Goal: Task Accomplishment & Management: Use online tool/utility

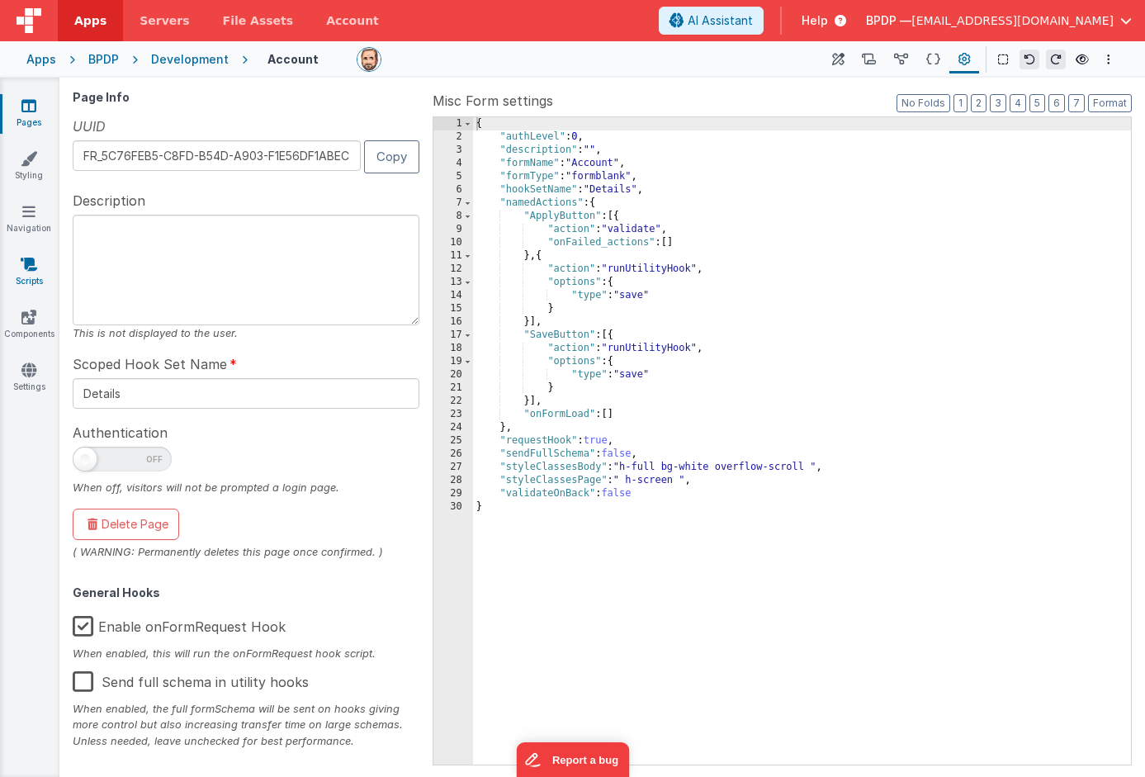
click at [28, 265] on icon at bounding box center [29, 264] width 17 height 17
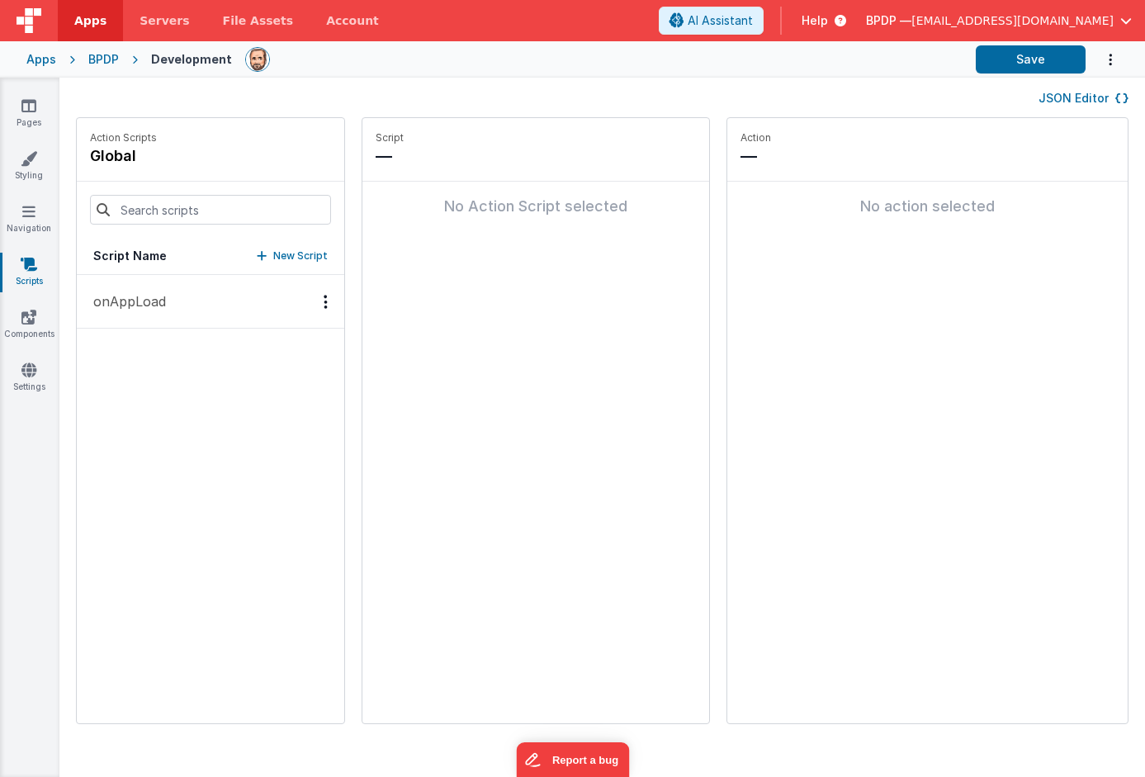
click at [134, 298] on p "onAppLoad" at bounding box center [124, 301] width 83 height 20
click at [30, 116] on link "Pages" at bounding box center [28, 113] width 59 height 33
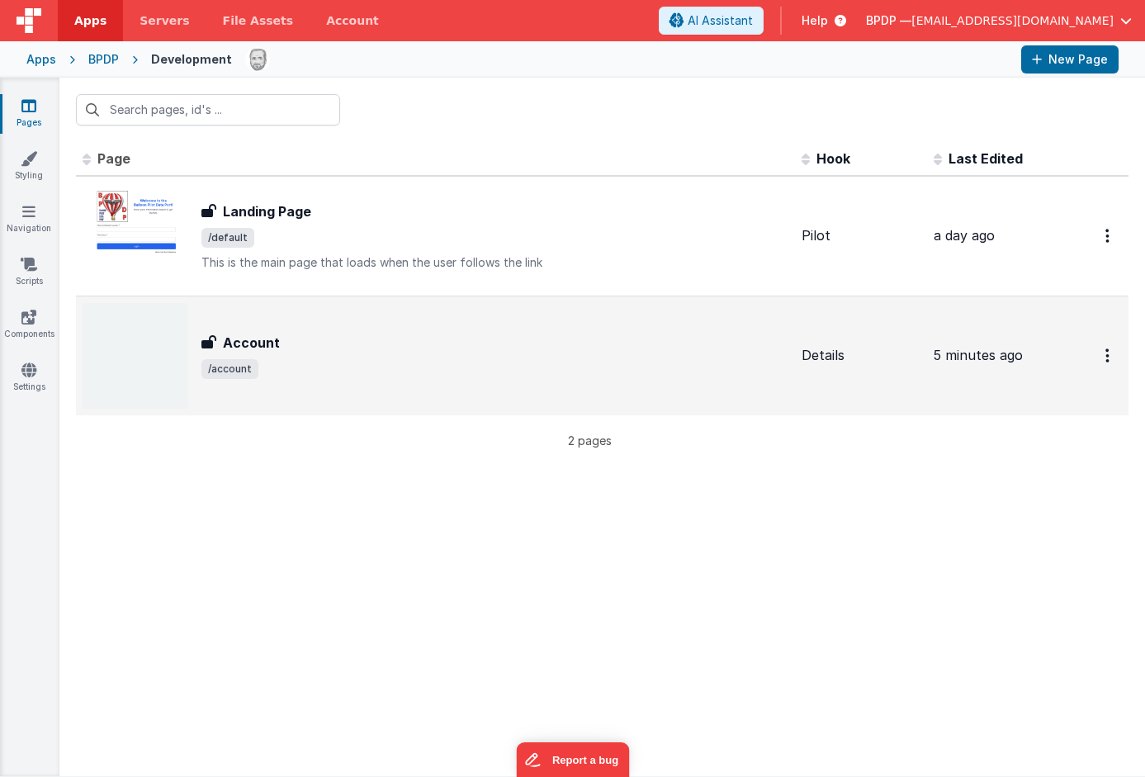
click at [268, 343] on h3 "Account" at bounding box center [251, 343] width 57 height 20
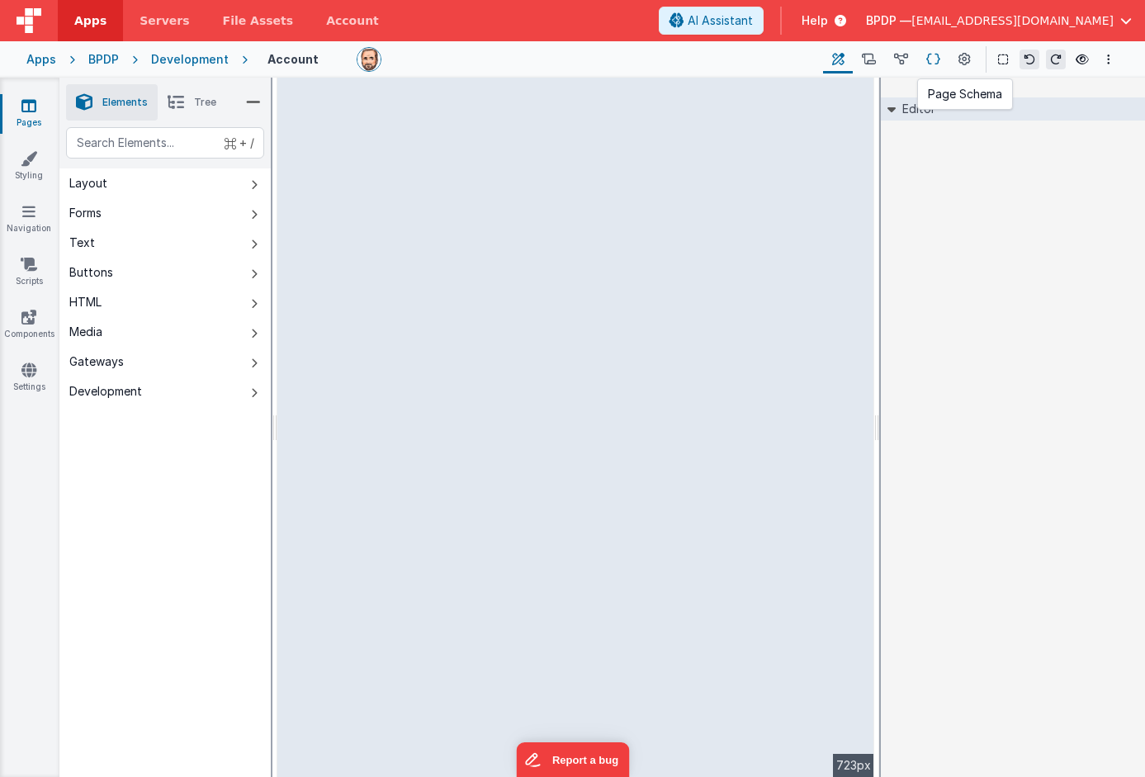
click at [929, 56] on icon at bounding box center [933, 59] width 14 height 17
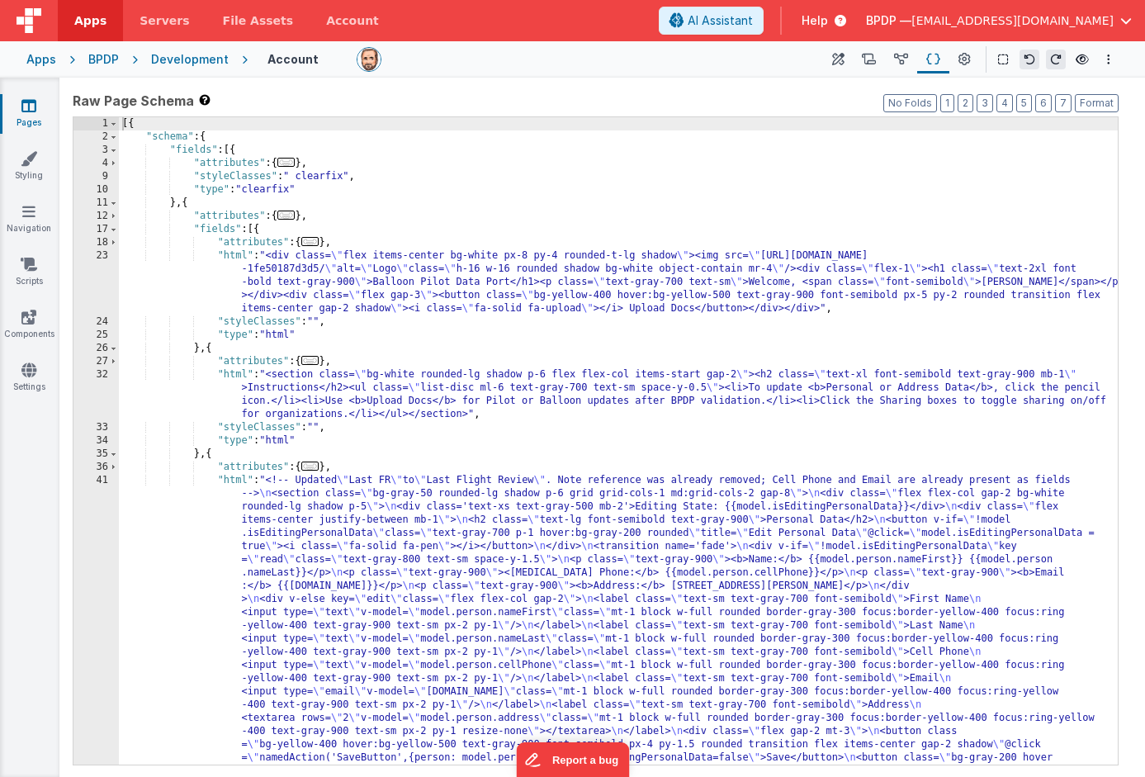
click at [18, 109] on link "Pages" at bounding box center [28, 113] width 59 height 33
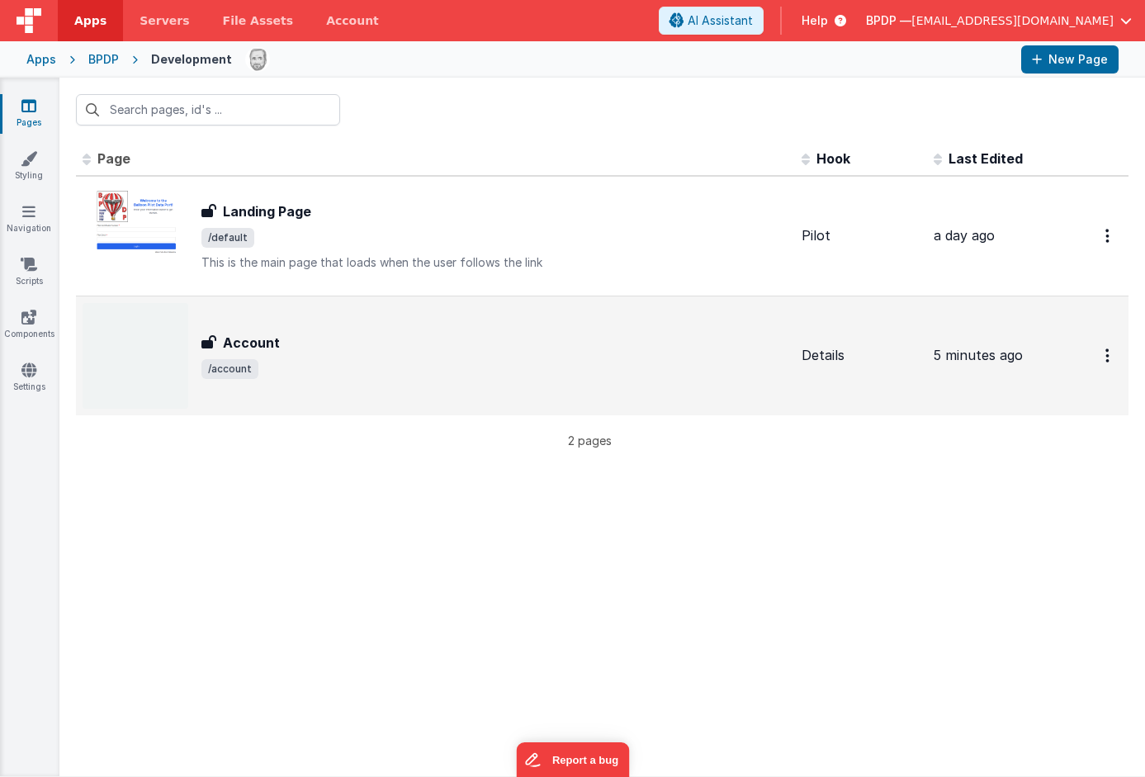
click at [246, 340] on h3 "Account" at bounding box center [251, 343] width 57 height 20
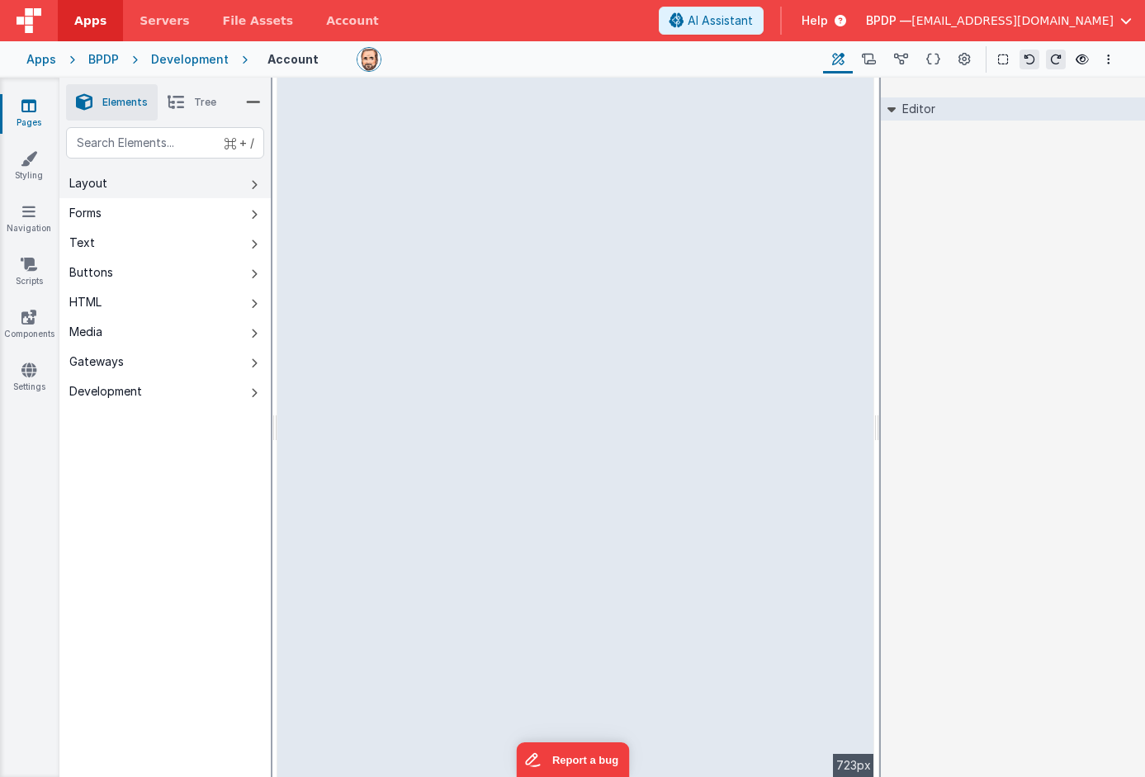
click at [89, 184] on div "Layout" at bounding box center [88, 183] width 38 height 17
click at [1080, 57] on icon at bounding box center [1081, 60] width 13 height 12
click at [26, 105] on icon at bounding box center [28, 105] width 15 height 17
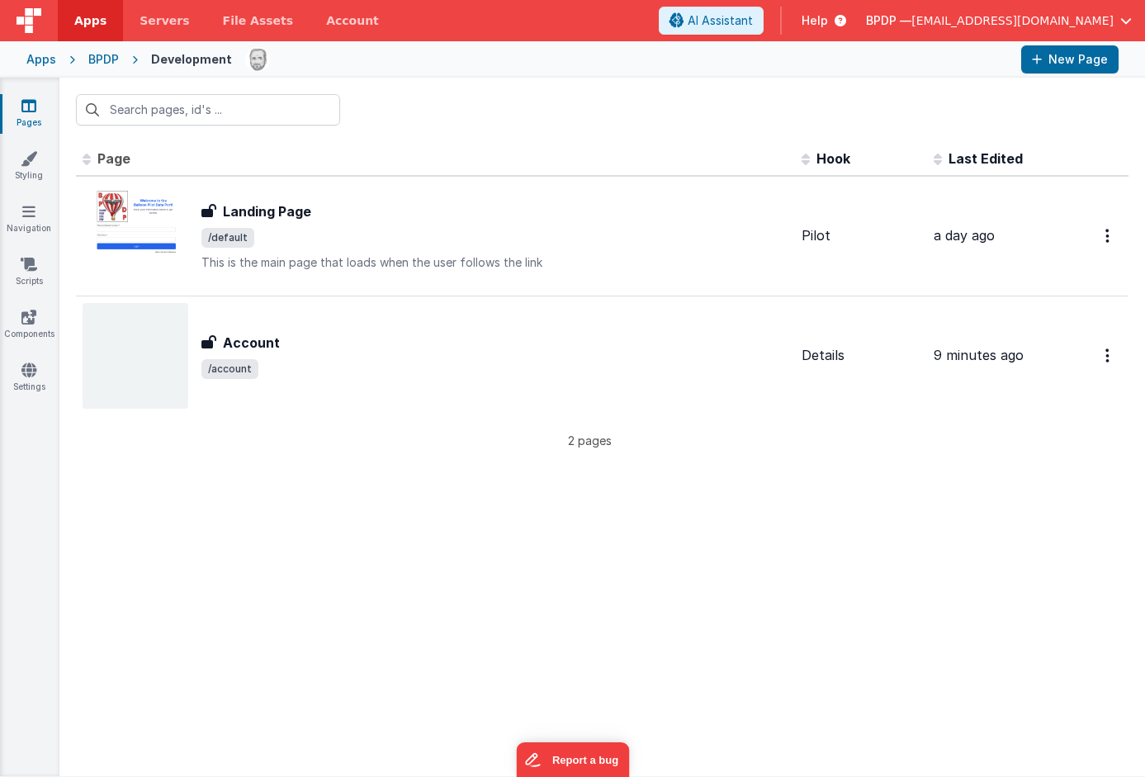
click at [26, 113] on icon at bounding box center [28, 105] width 15 height 17
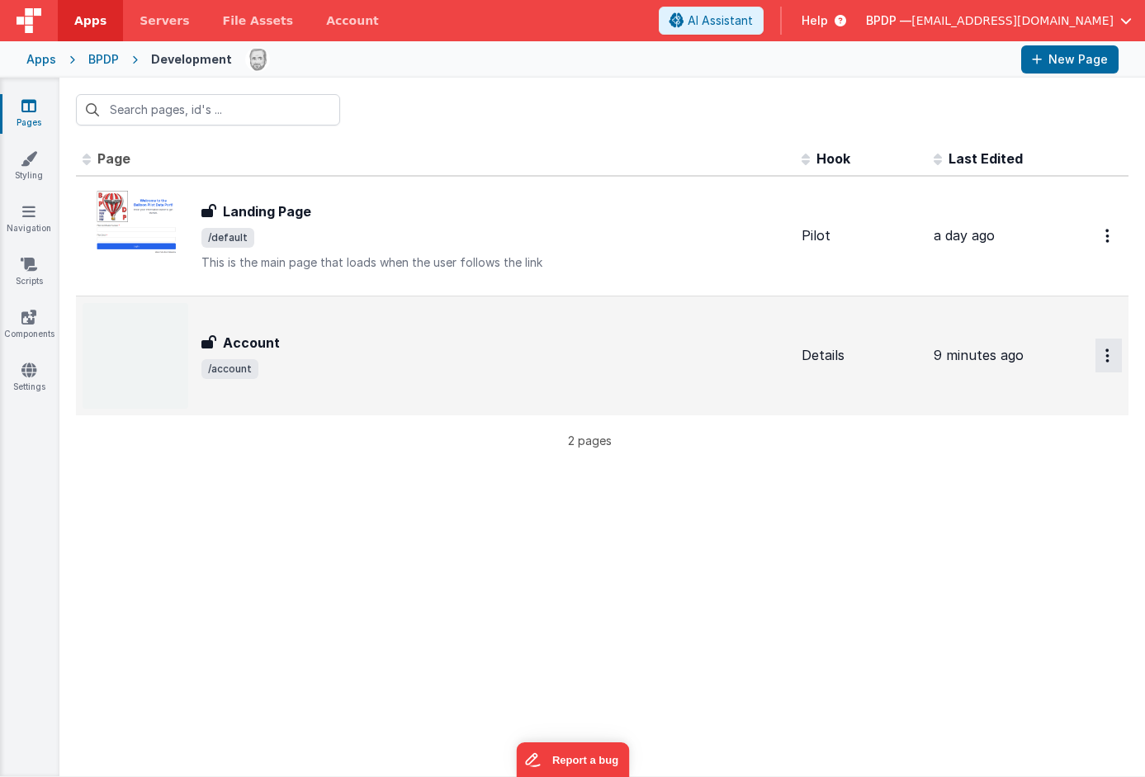
click at [1111, 253] on button "Options" at bounding box center [1108, 236] width 26 height 34
click at [825, 488] on button at bounding box center [572, 388] width 1145 height 777
click at [246, 344] on h3 "Account" at bounding box center [251, 343] width 57 height 20
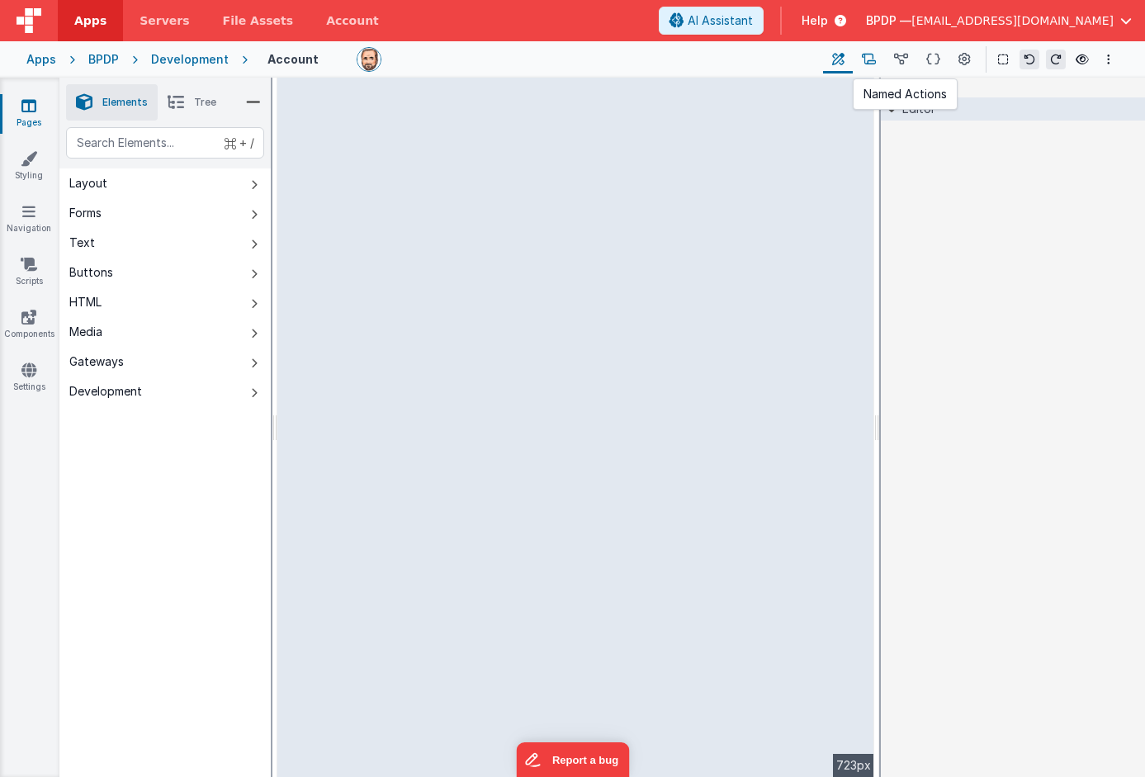
click at [867, 59] on icon at bounding box center [869, 59] width 14 height 17
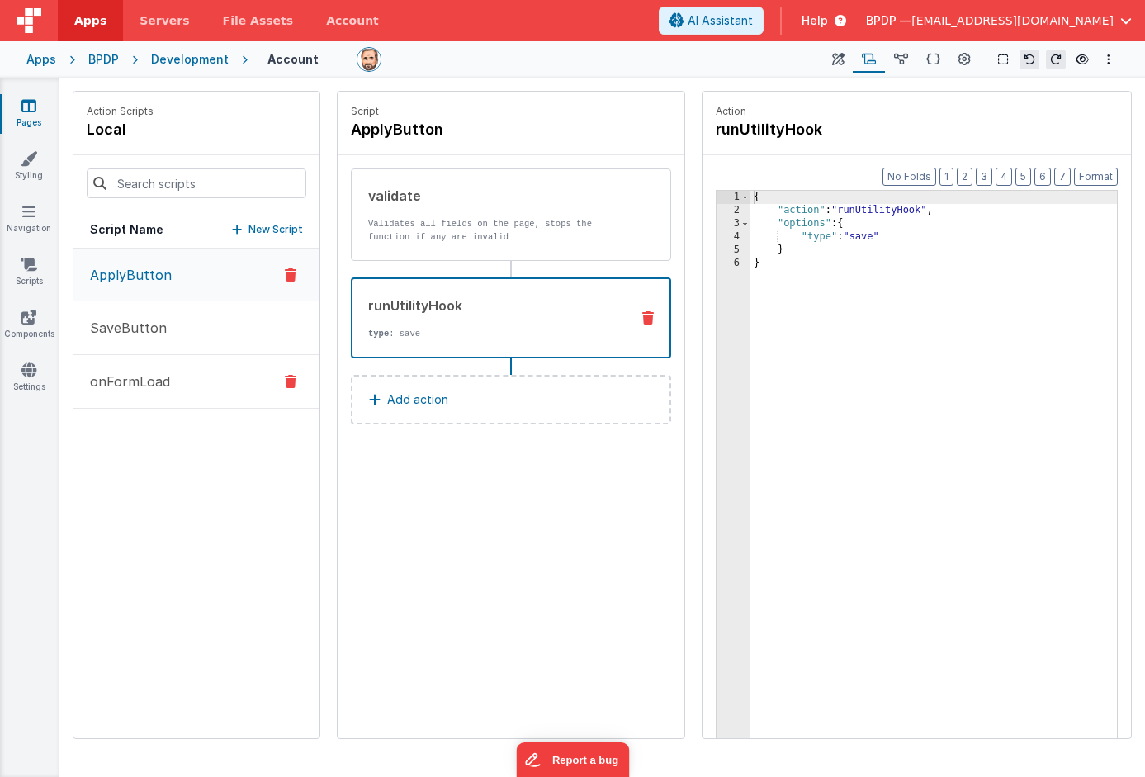
click at [139, 380] on p "onFormLoad" at bounding box center [125, 381] width 90 height 20
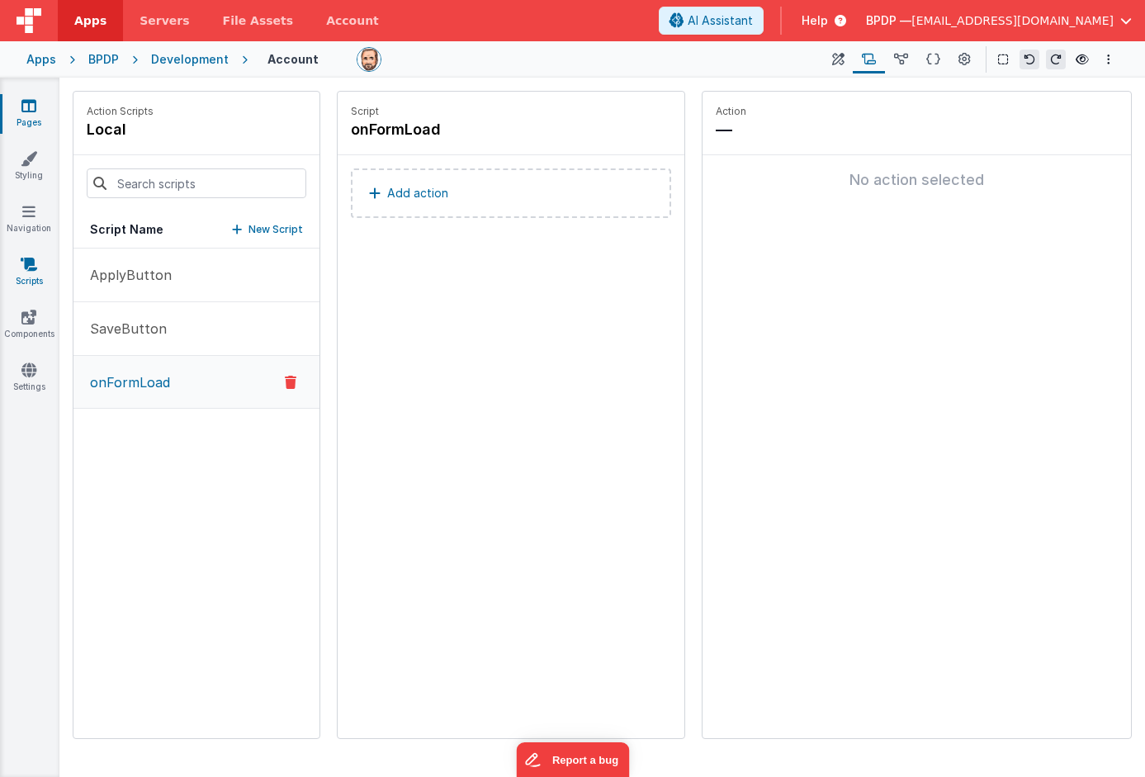
click at [39, 267] on link "Scripts" at bounding box center [28, 272] width 59 height 33
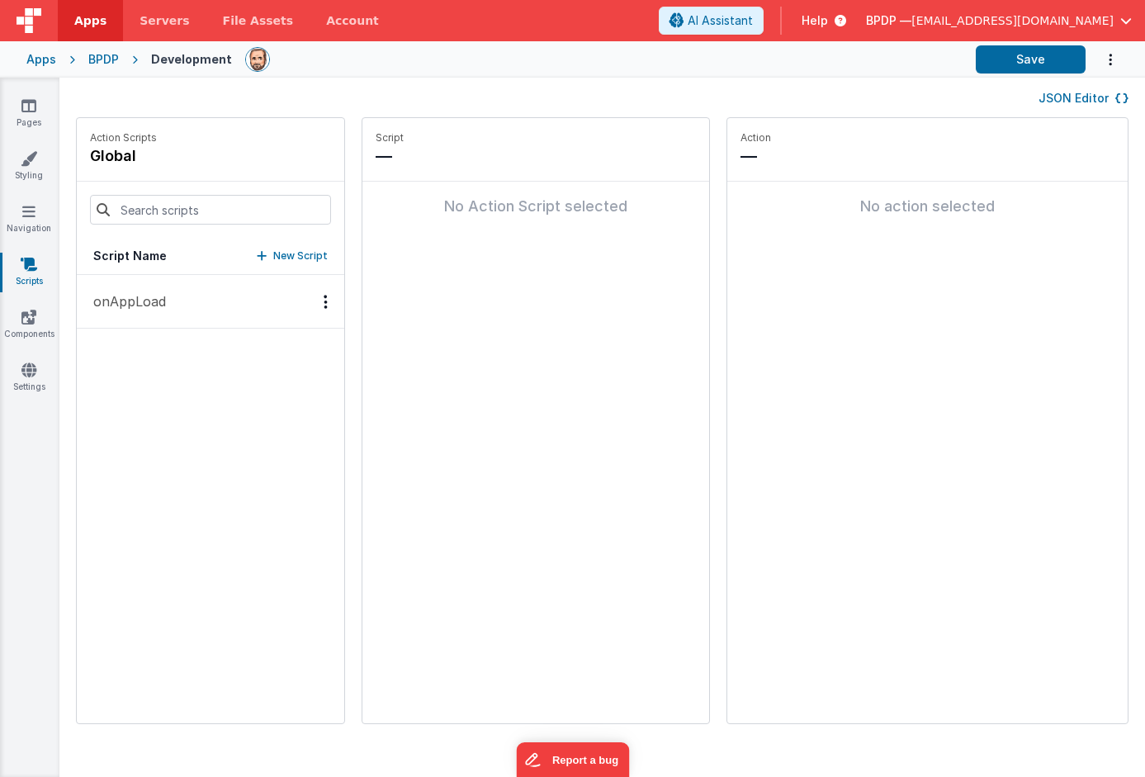
click at [113, 58] on div "BPDP" at bounding box center [103, 59] width 31 height 17
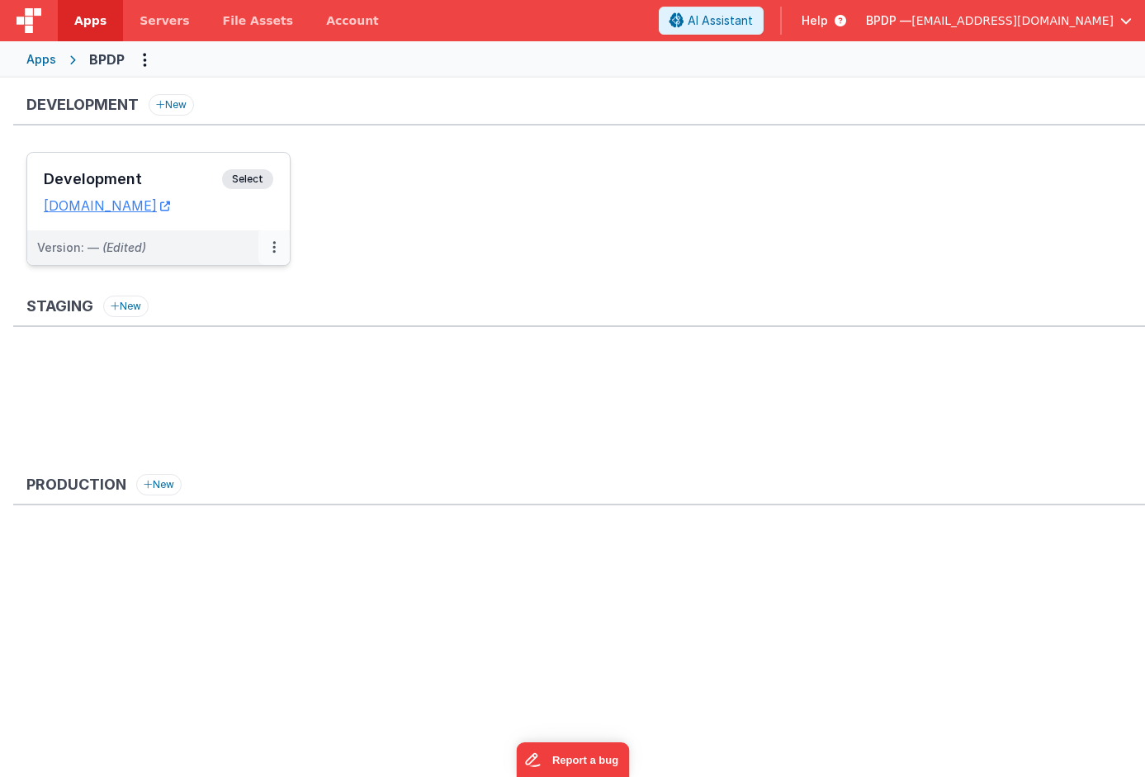
click at [273, 247] on icon at bounding box center [273, 247] width 3 height 1
click at [195, 287] on link "Edit" at bounding box center [216, 285] width 145 height 30
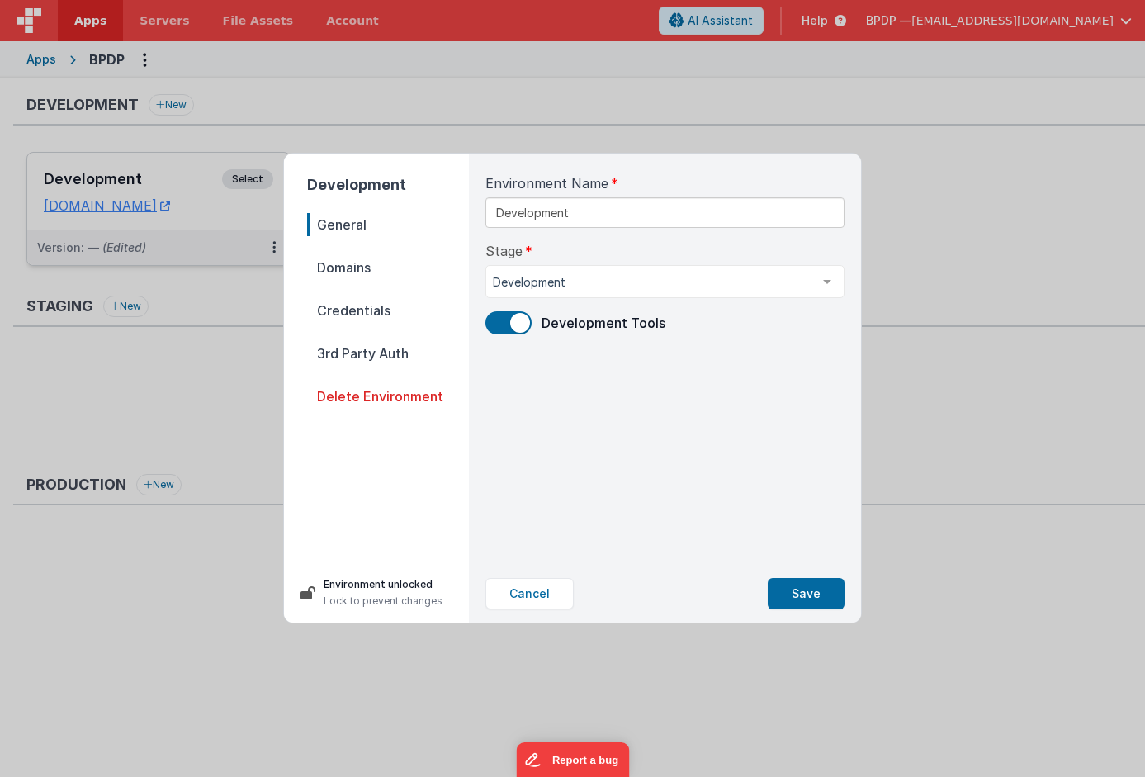
click at [345, 269] on span "Domains" at bounding box center [388, 267] width 162 height 23
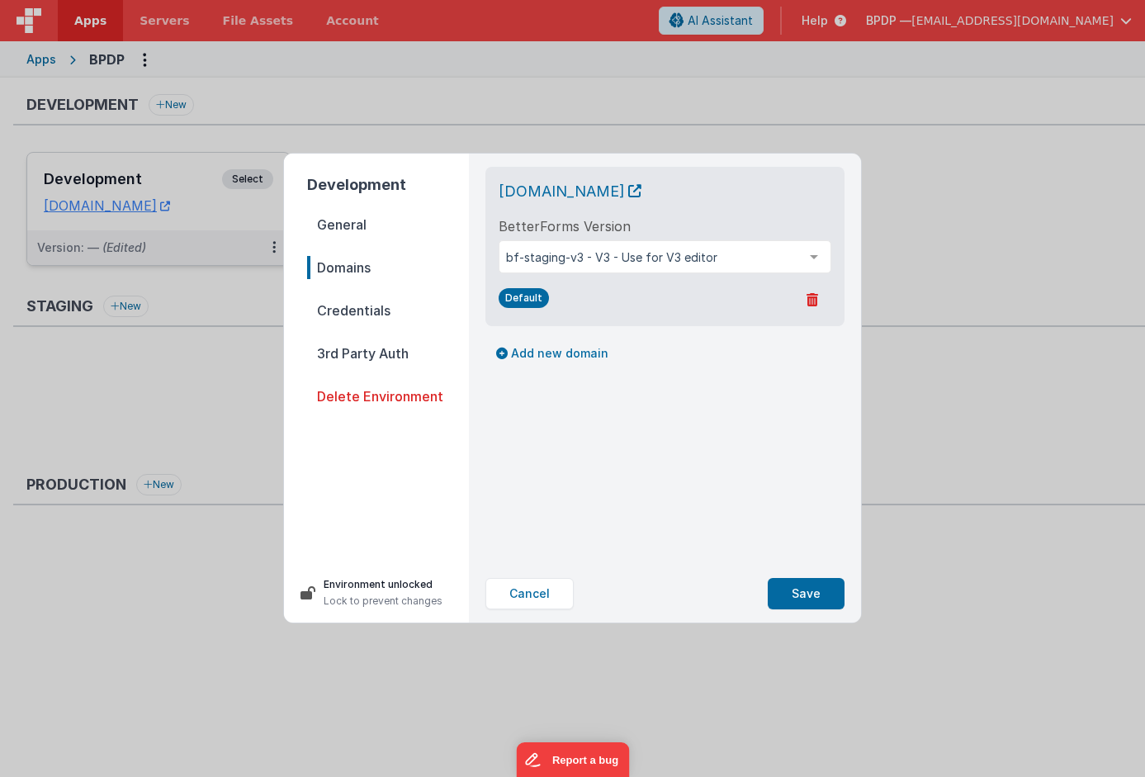
click at [343, 309] on span "Credentials" at bounding box center [388, 310] width 162 height 23
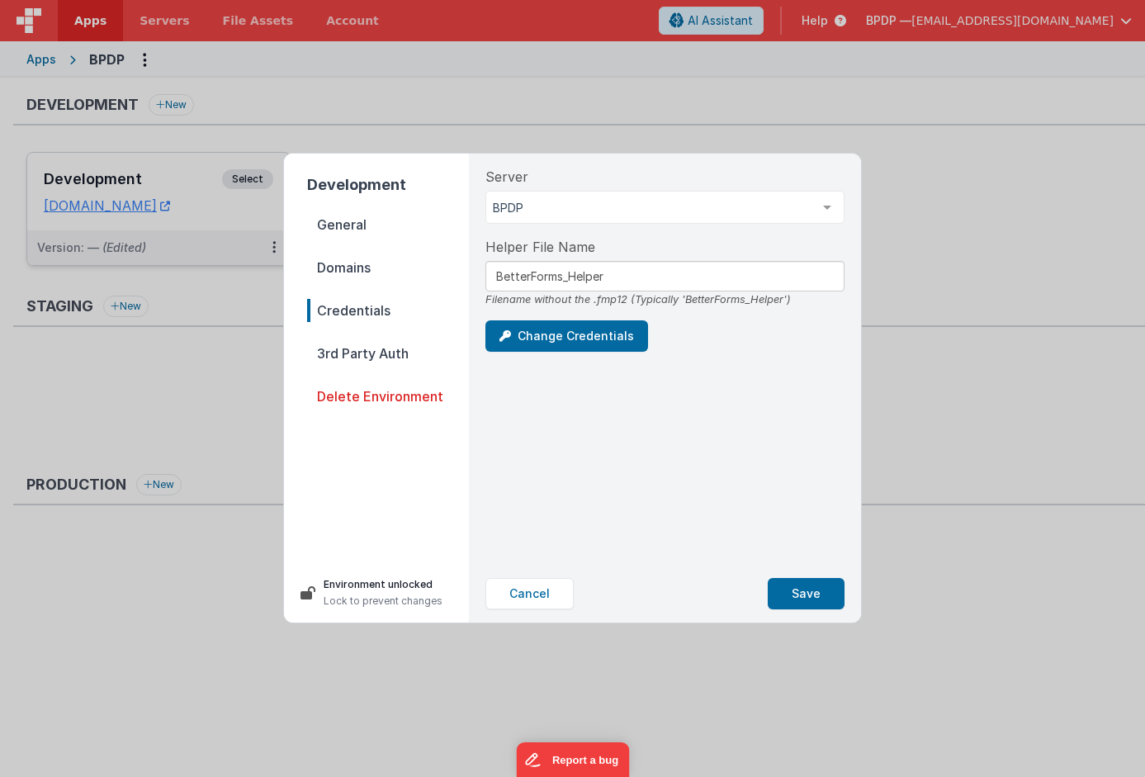
click at [343, 351] on span "3rd Party Auth" at bounding box center [388, 353] width 162 height 23
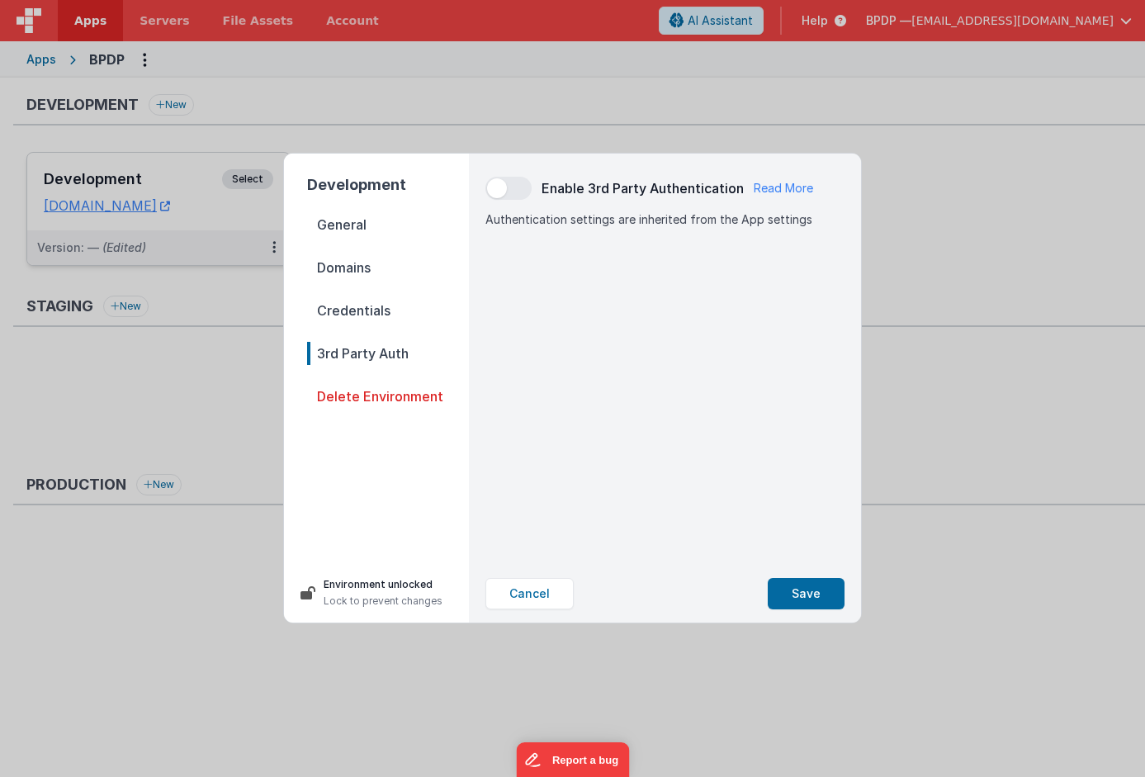
click at [345, 218] on span "General" at bounding box center [388, 224] width 162 height 23
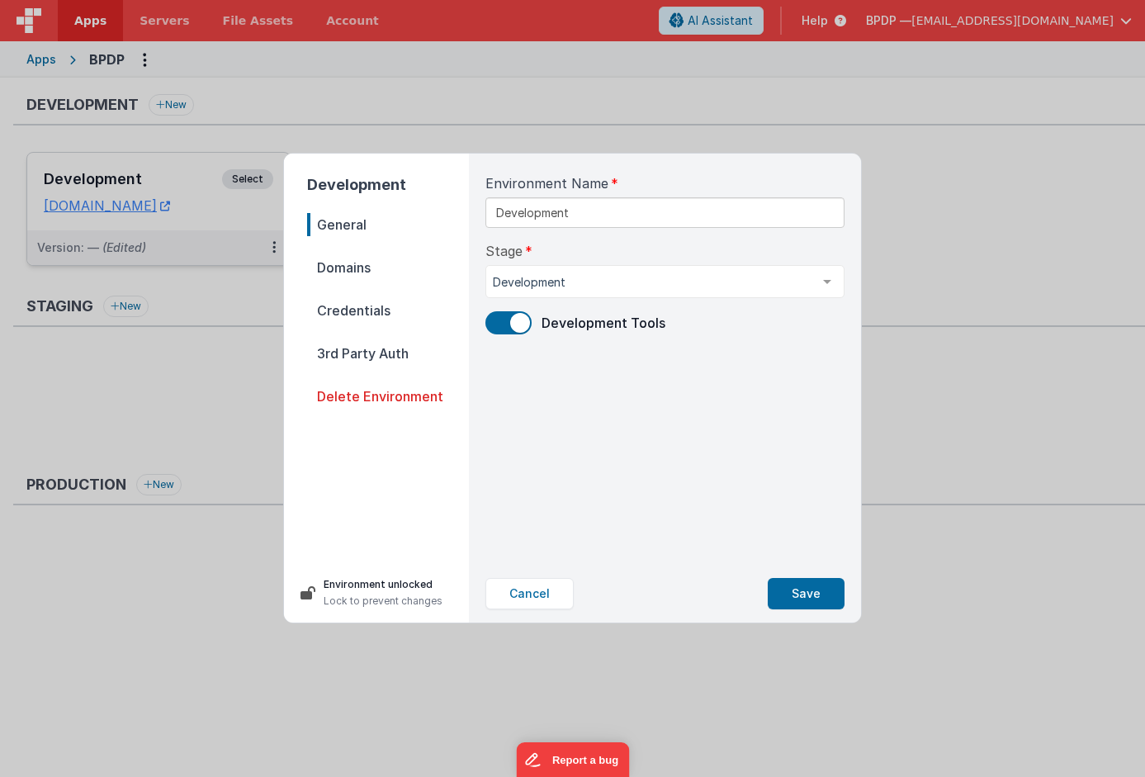
click at [343, 267] on span "Domains" at bounding box center [388, 267] width 162 height 23
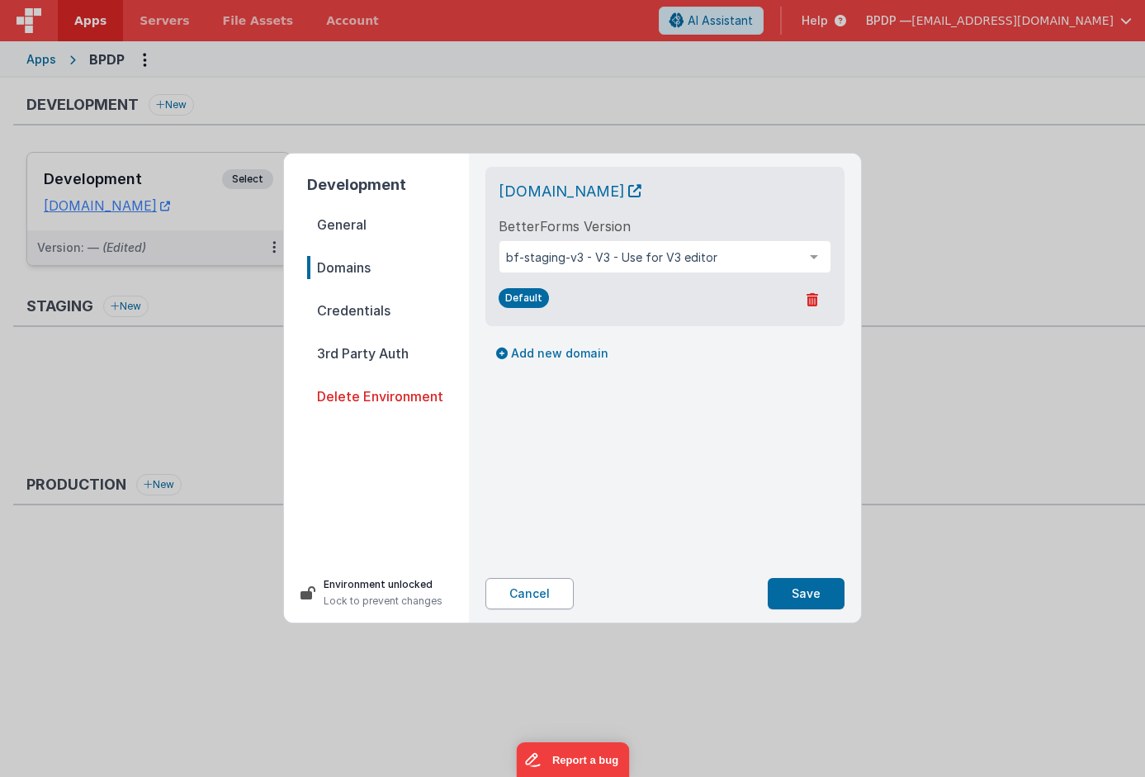
click at [550, 592] on button "Cancel" at bounding box center [529, 593] width 88 height 31
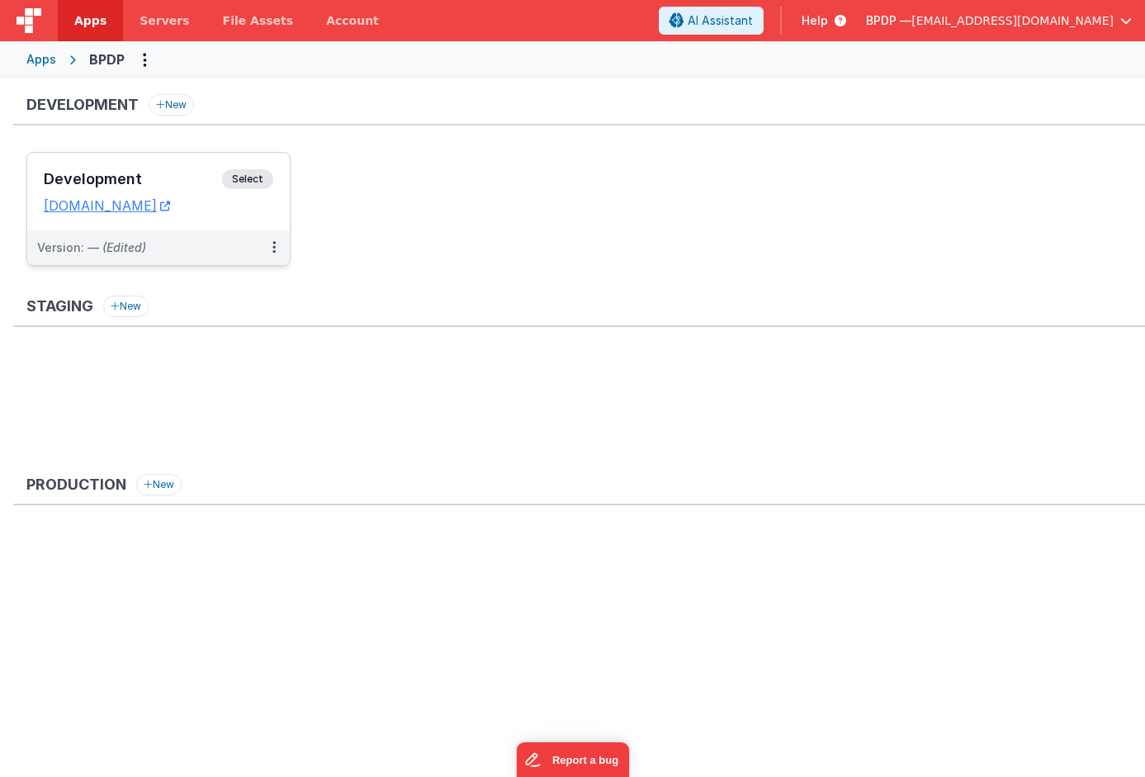
click at [246, 179] on span "Select" at bounding box center [247, 179] width 51 height 20
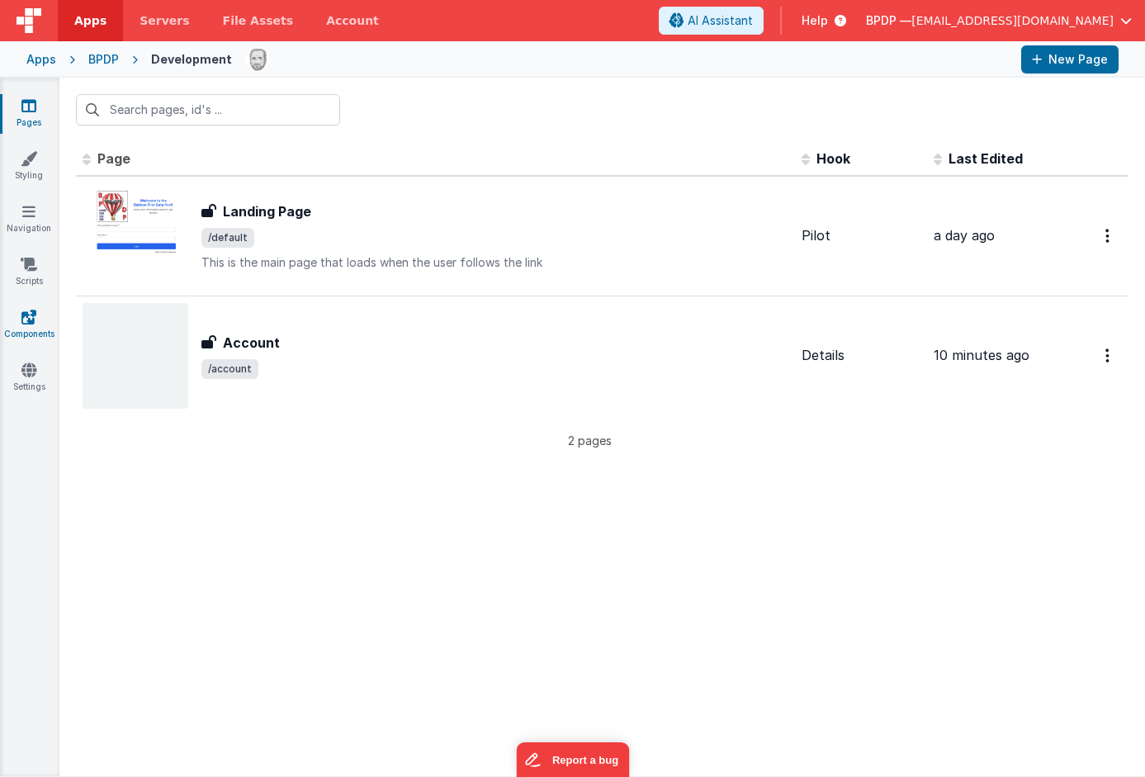
click at [23, 317] on link "Components" at bounding box center [28, 325] width 59 height 33
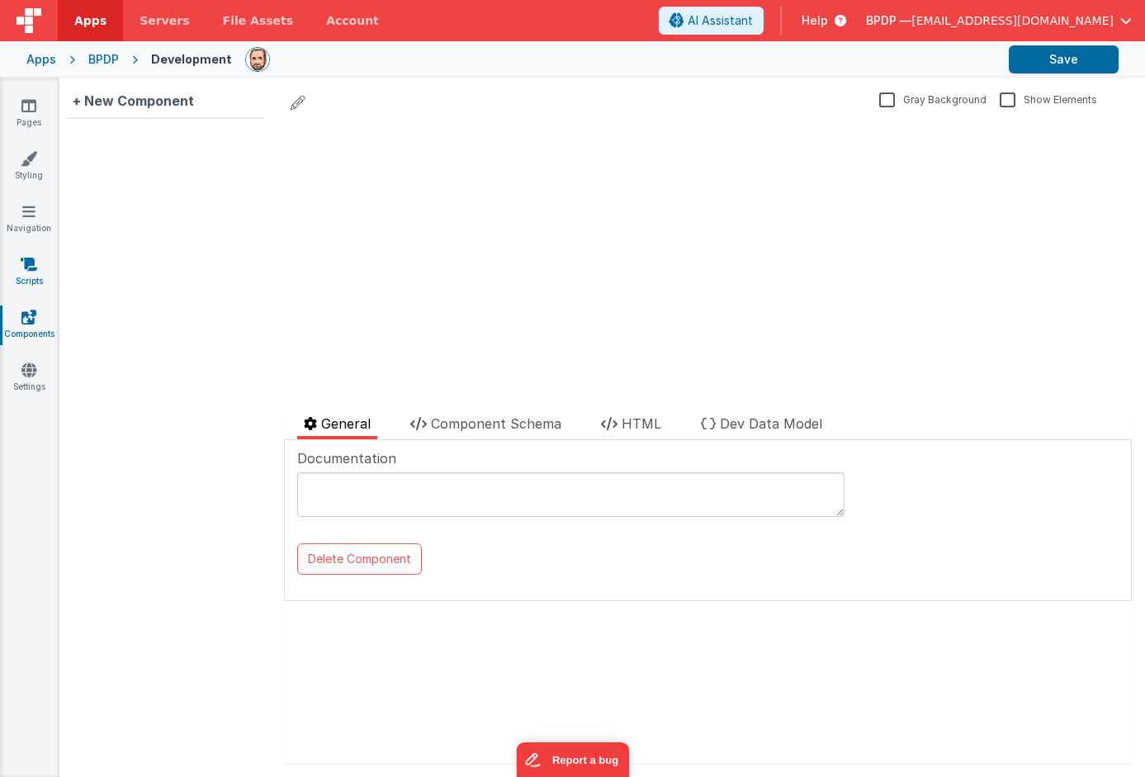
click at [26, 280] on link "Scripts" at bounding box center [28, 272] width 59 height 33
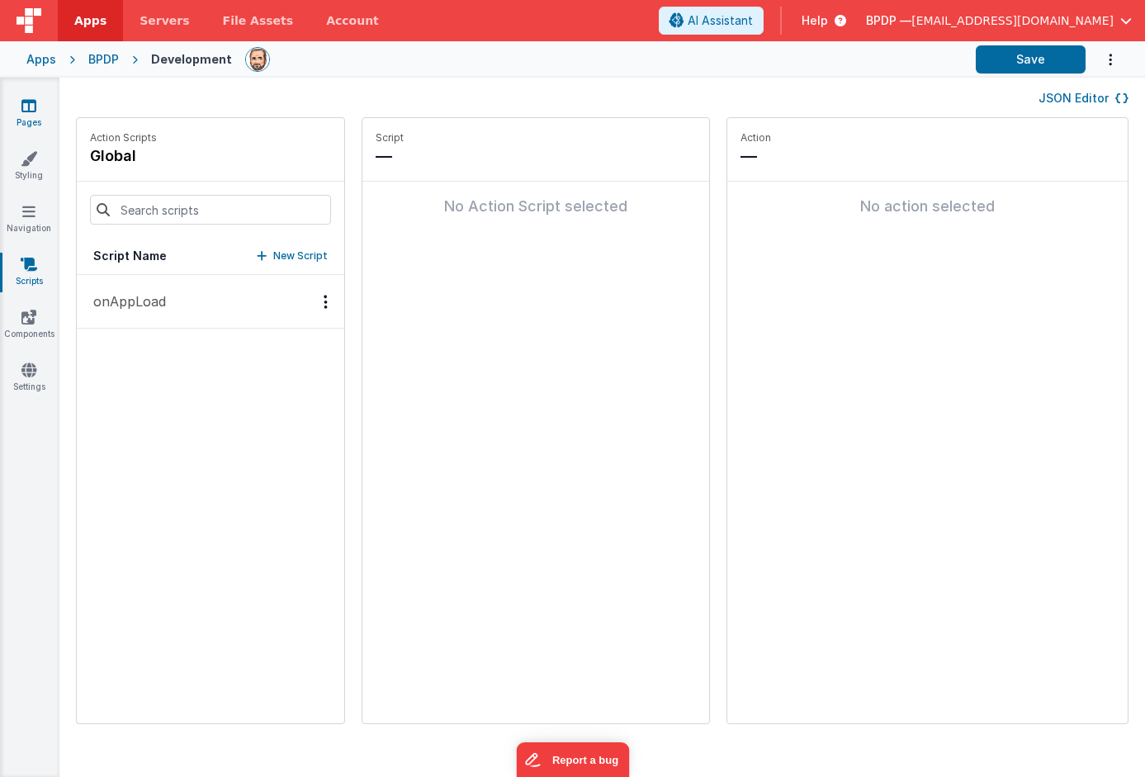
click at [23, 103] on icon at bounding box center [28, 105] width 15 height 17
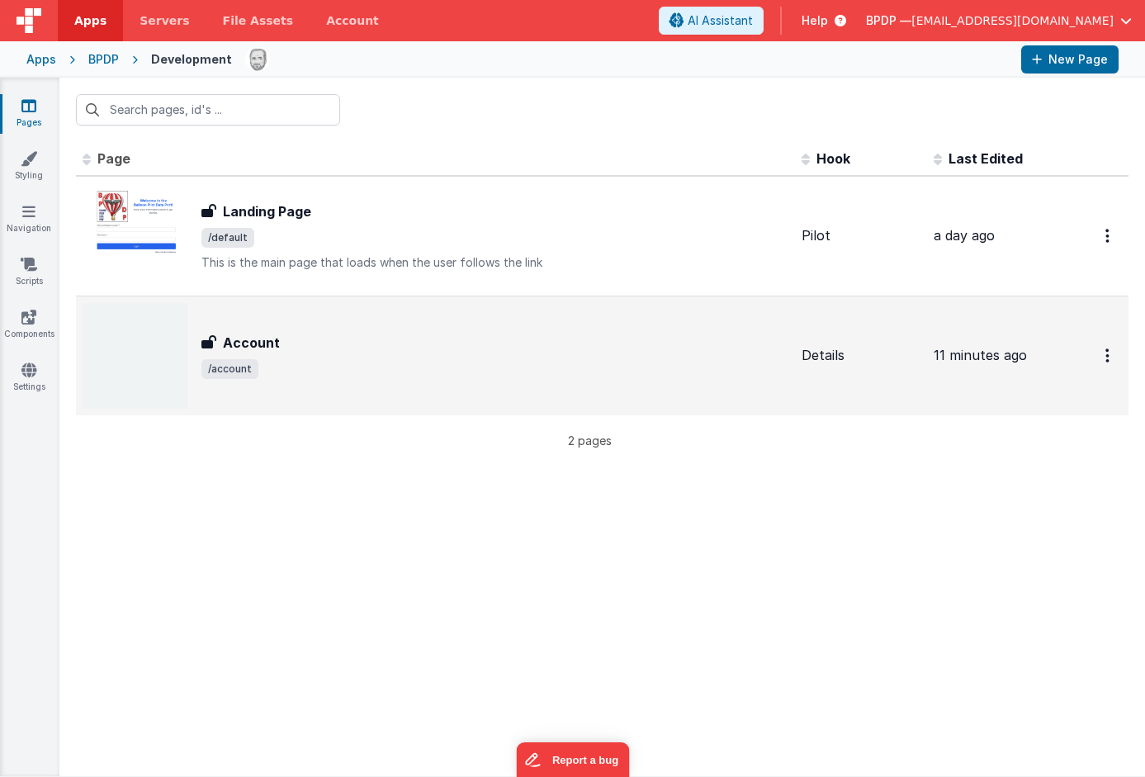
click at [284, 341] on div "Account" at bounding box center [494, 343] width 587 height 20
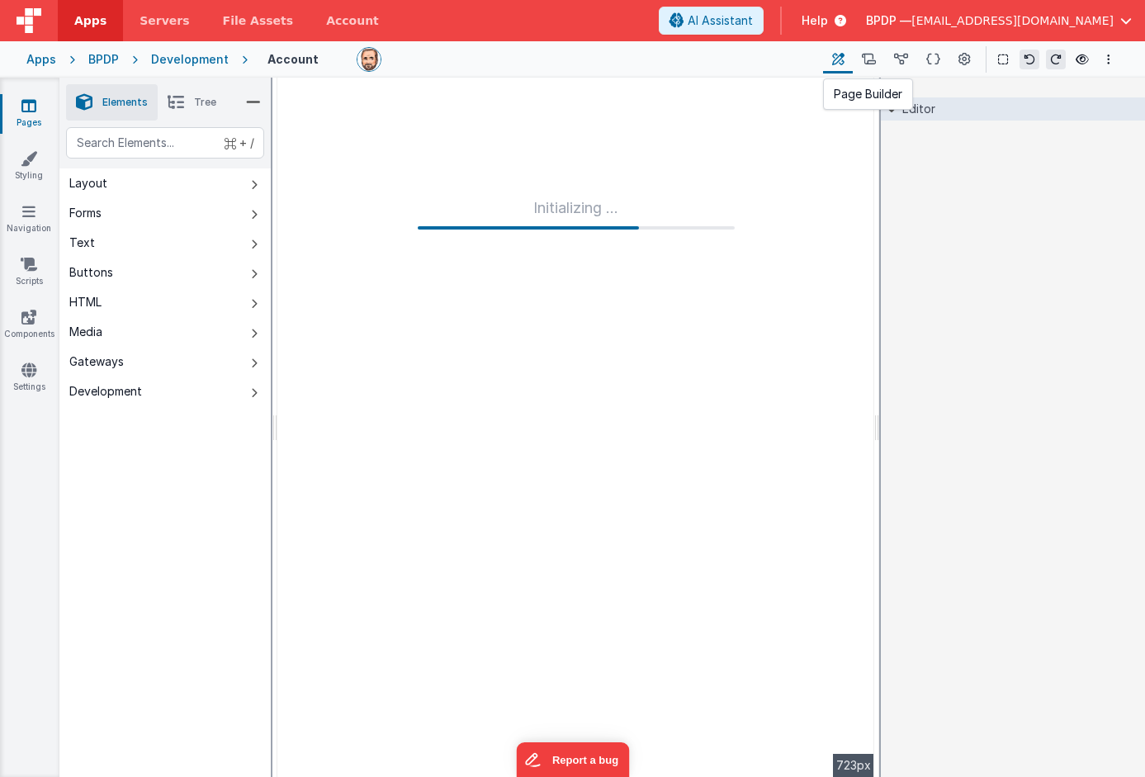
click at [843, 58] on icon at bounding box center [838, 59] width 12 height 17
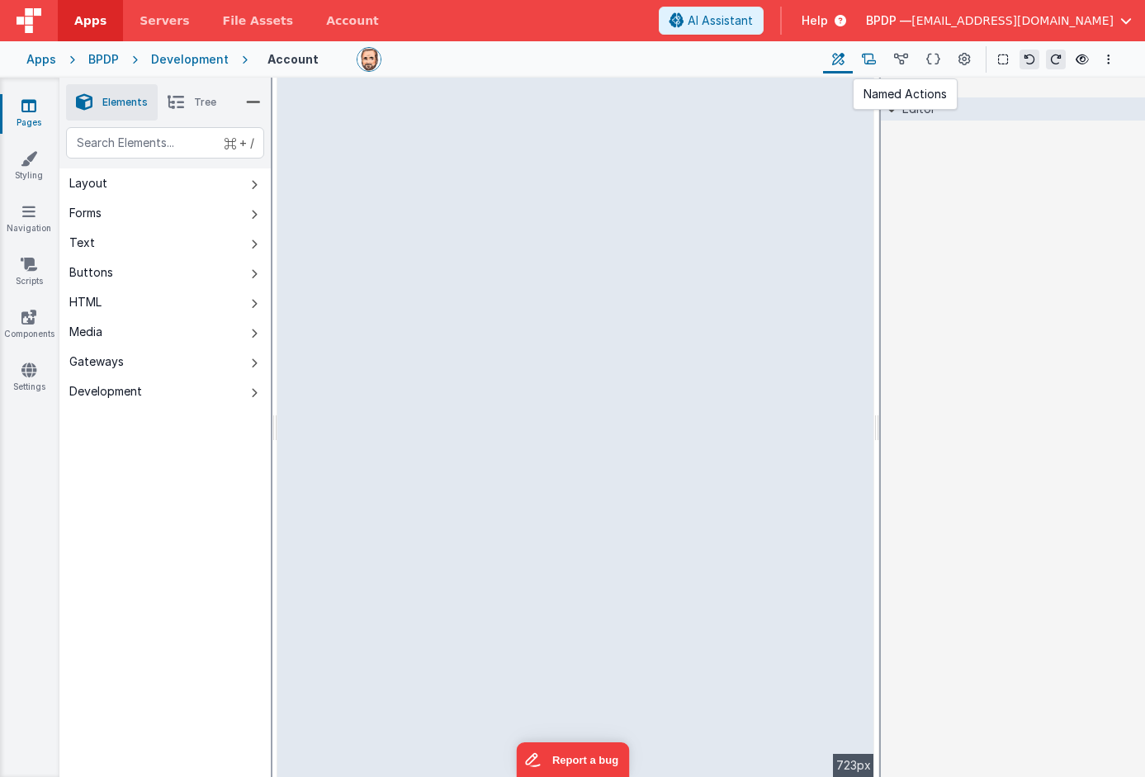
click at [870, 57] on icon at bounding box center [869, 59] width 14 height 17
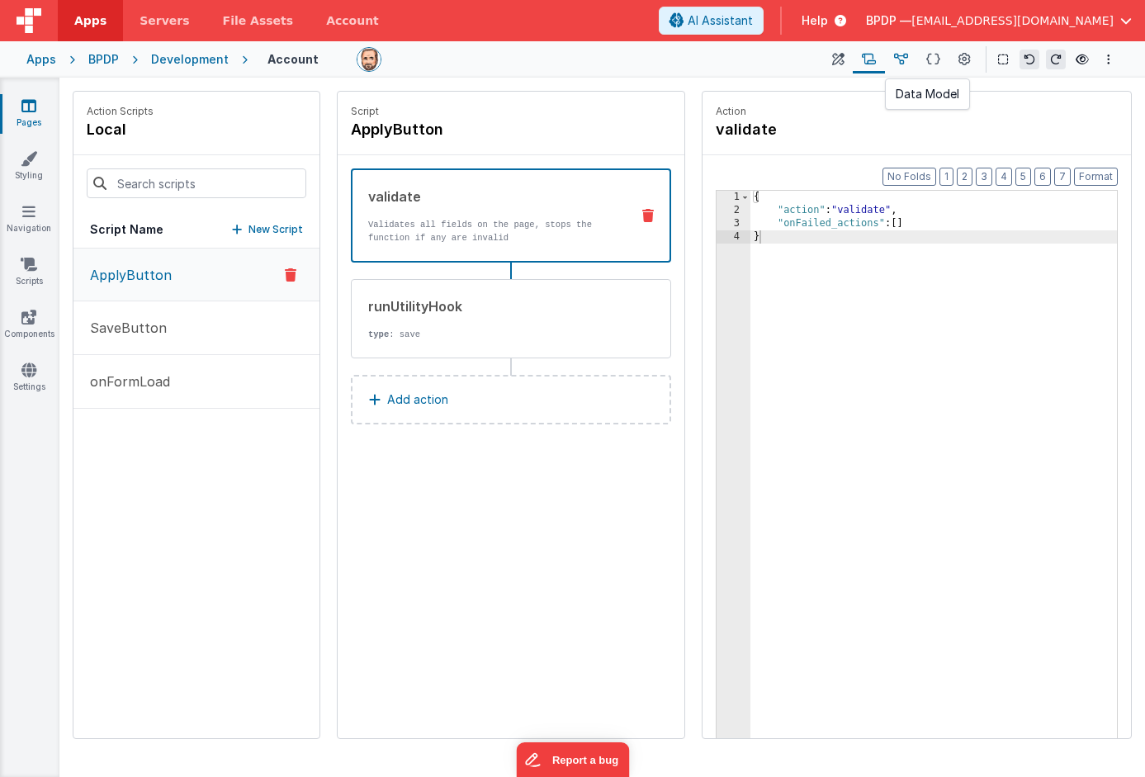
click at [901, 59] on icon at bounding box center [901, 59] width 14 height 17
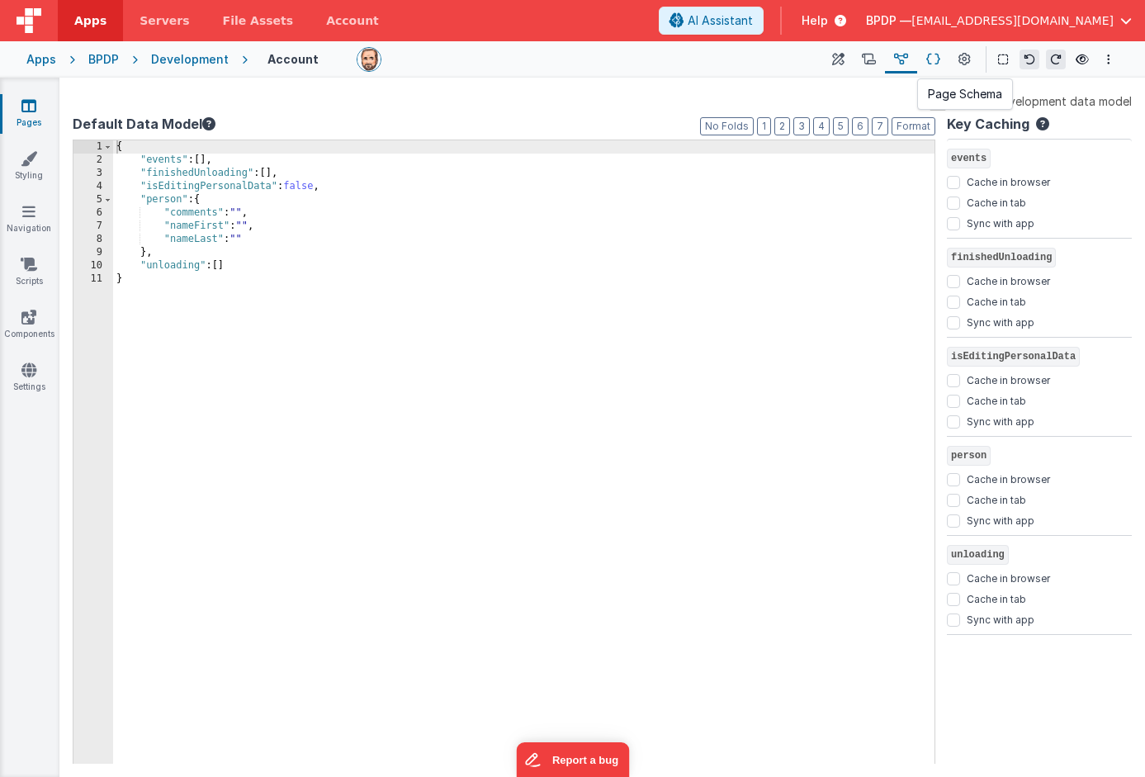
click at [934, 63] on icon at bounding box center [933, 59] width 14 height 17
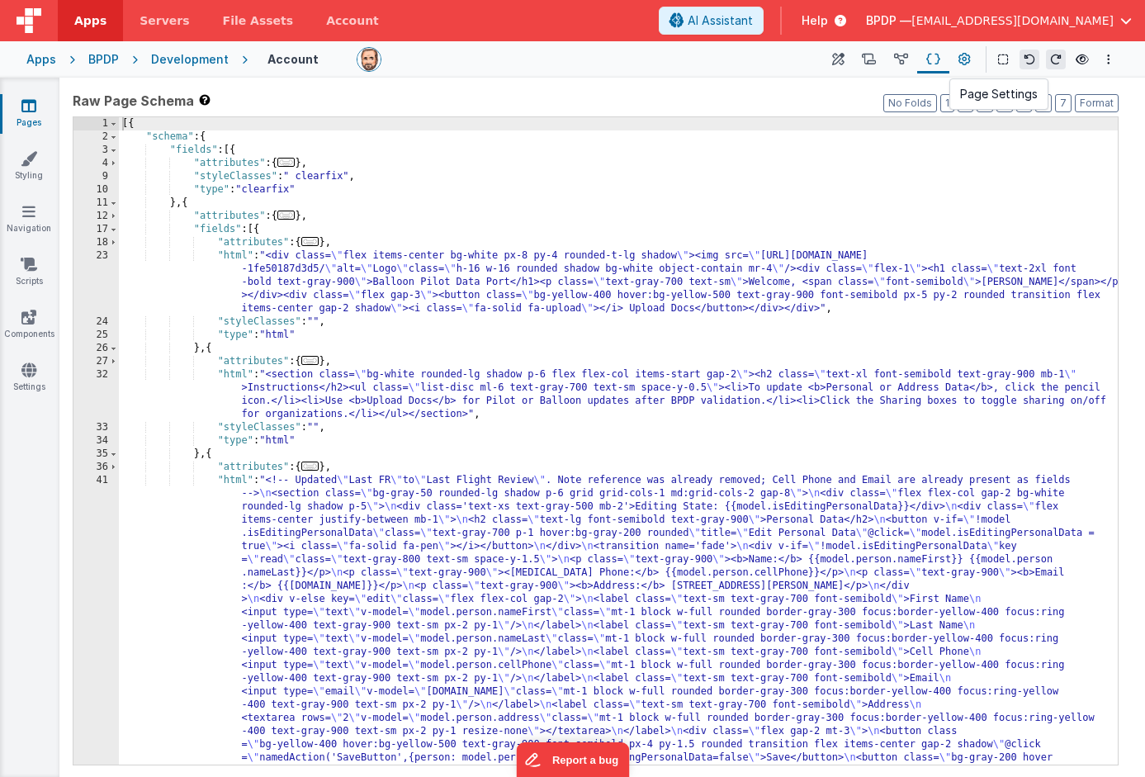
click at [962, 64] on icon at bounding box center [964, 59] width 12 height 17
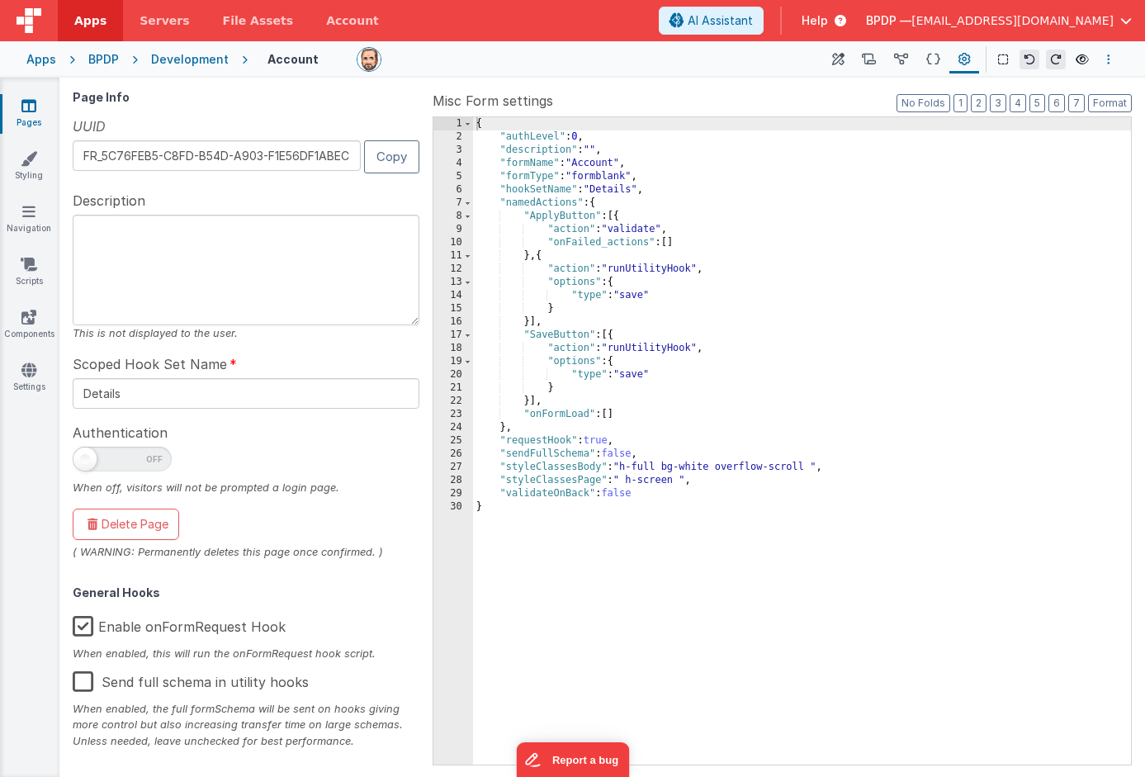
click at [1113, 60] on button "Options" at bounding box center [1109, 60] width 20 height 20
click at [804, 115] on button at bounding box center [572, 388] width 1145 height 777
click at [966, 102] on button "1" at bounding box center [960, 103] width 14 height 18
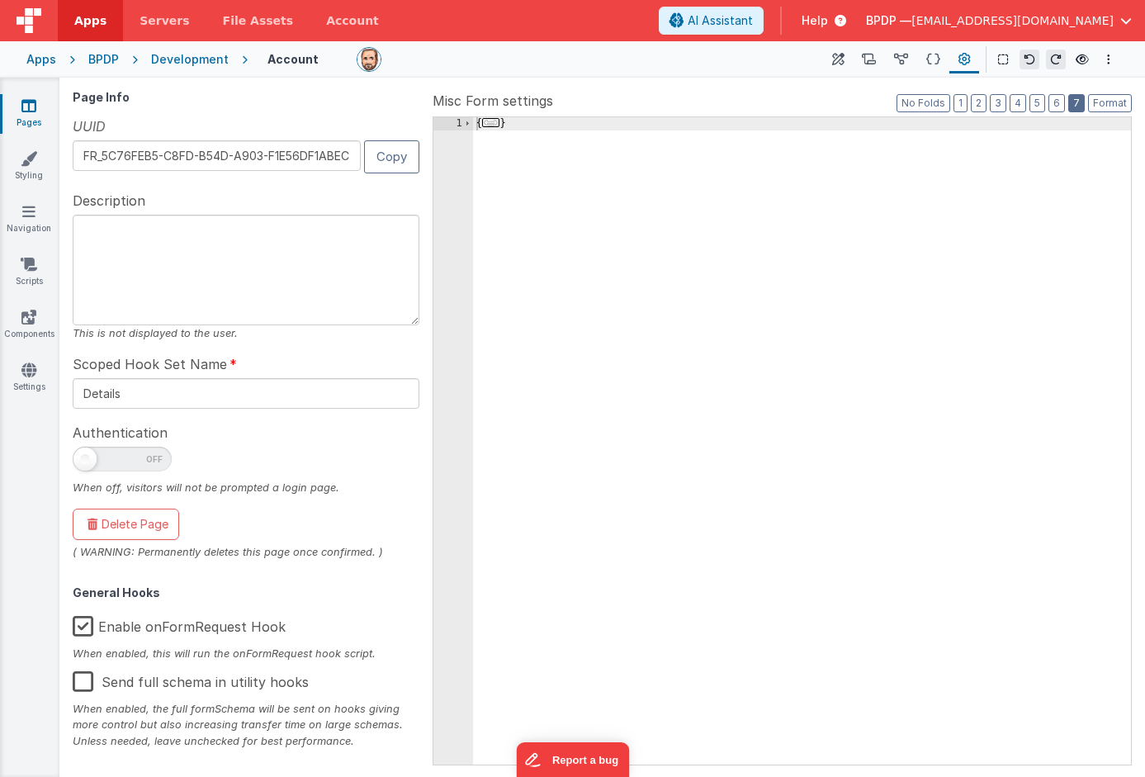
click at [1077, 105] on button "7" at bounding box center [1076, 103] width 17 height 18
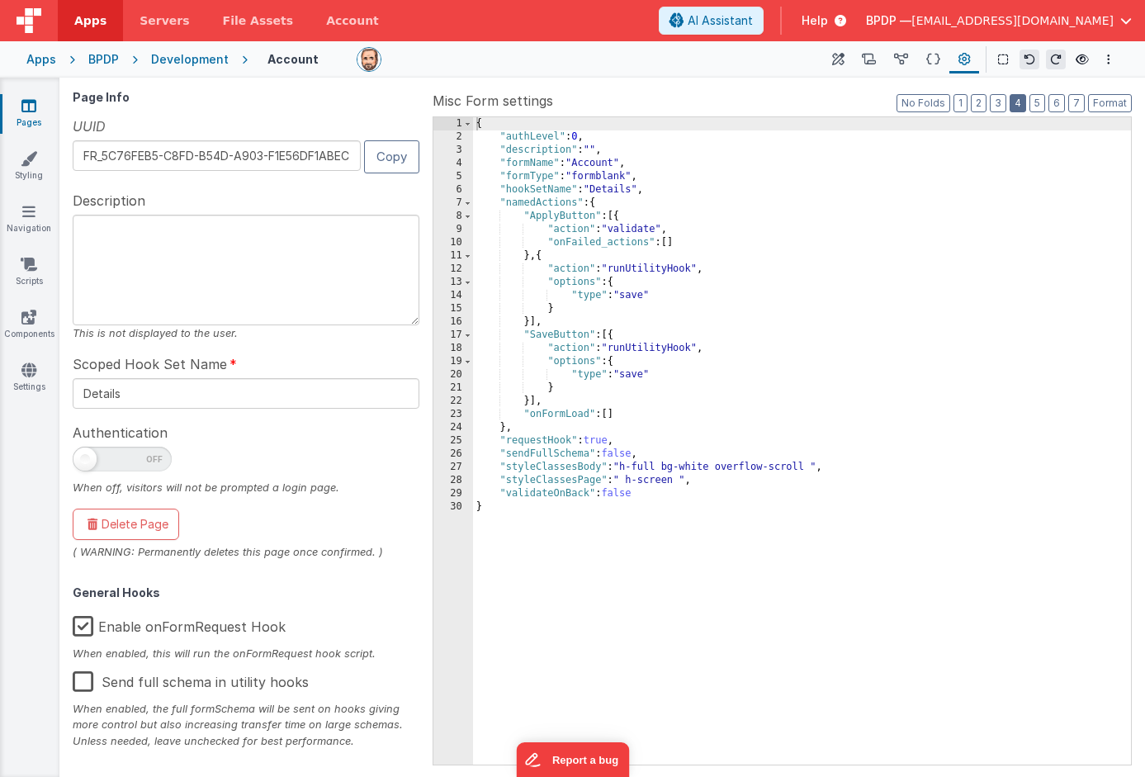
click at [1022, 101] on button "4" at bounding box center [1017, 103] width 17 height 18
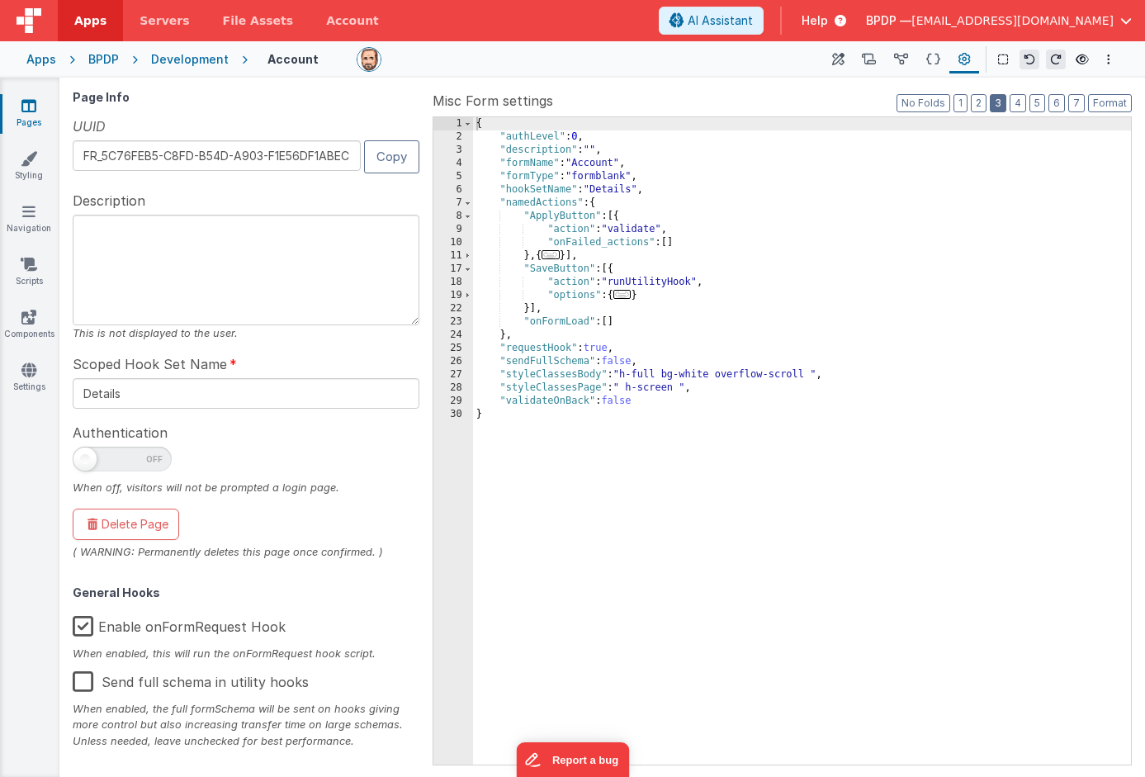
click at [999, 101] on button "3" at bounding box center [998, 103] width 17 height 18
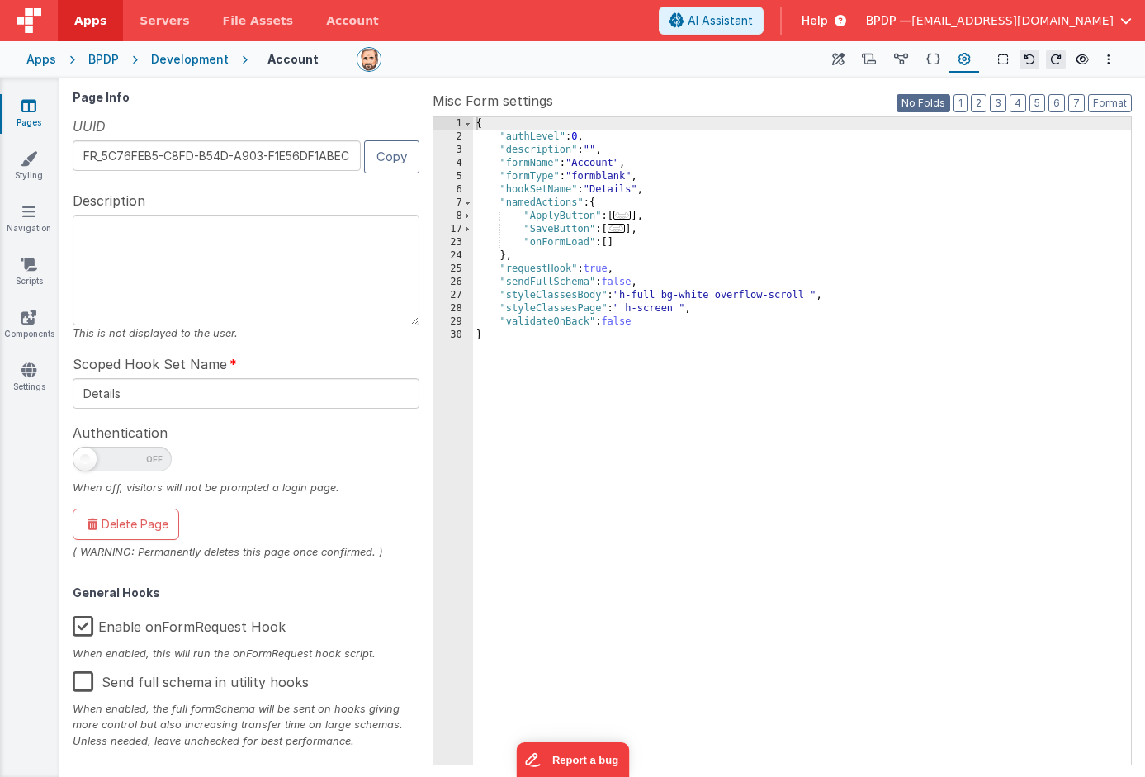
click at [934, 99] on button "No Folds" at bounding box center [923, 103] width 54 height 18
